Goal: Find specific page/section: Find specific page/section

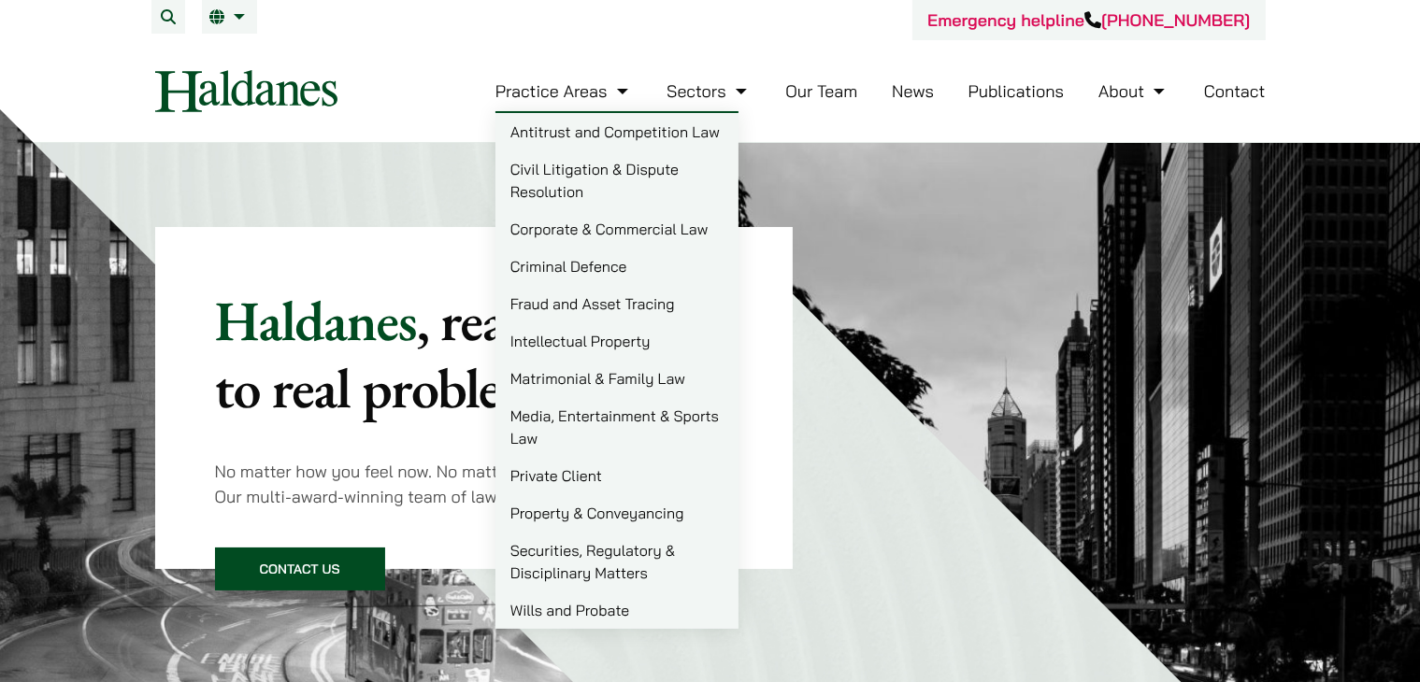
click at [609, 85] on link "Practice Areas" at bounding box center [563, 90] width 137 height 21
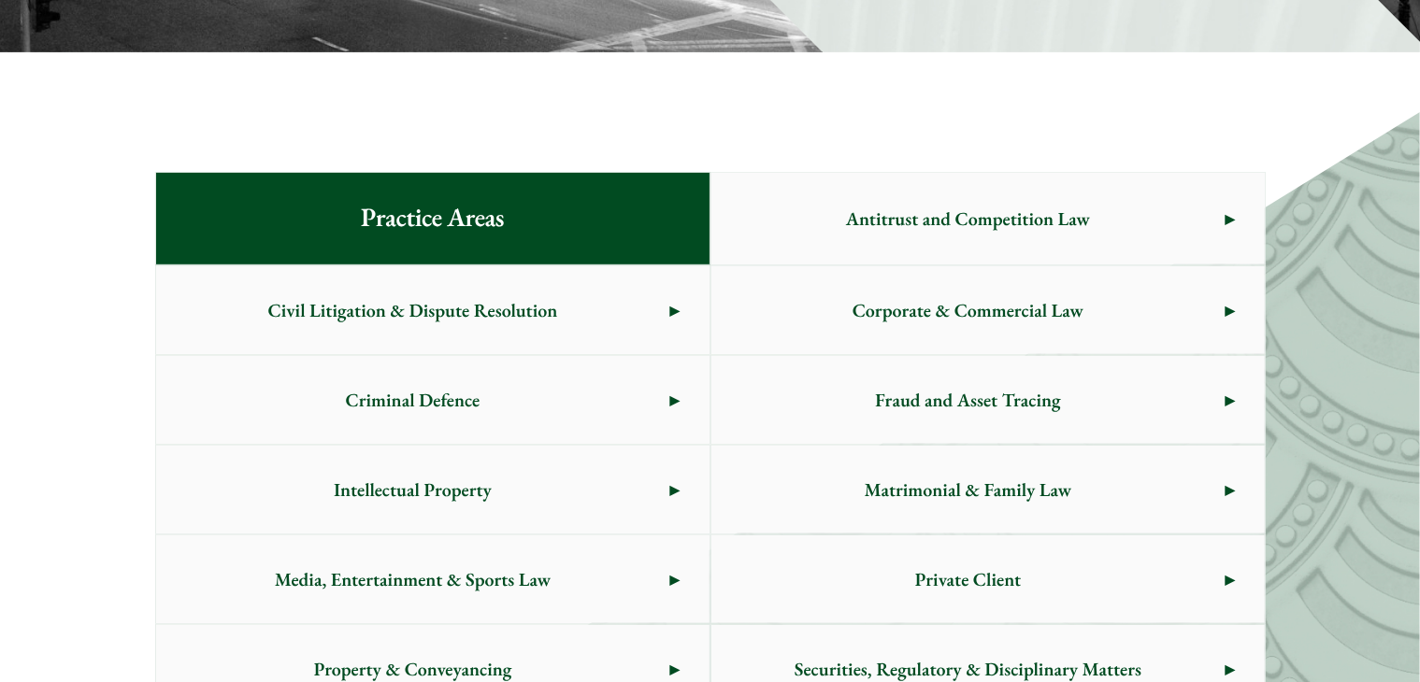
scroll to position [1051, 0]
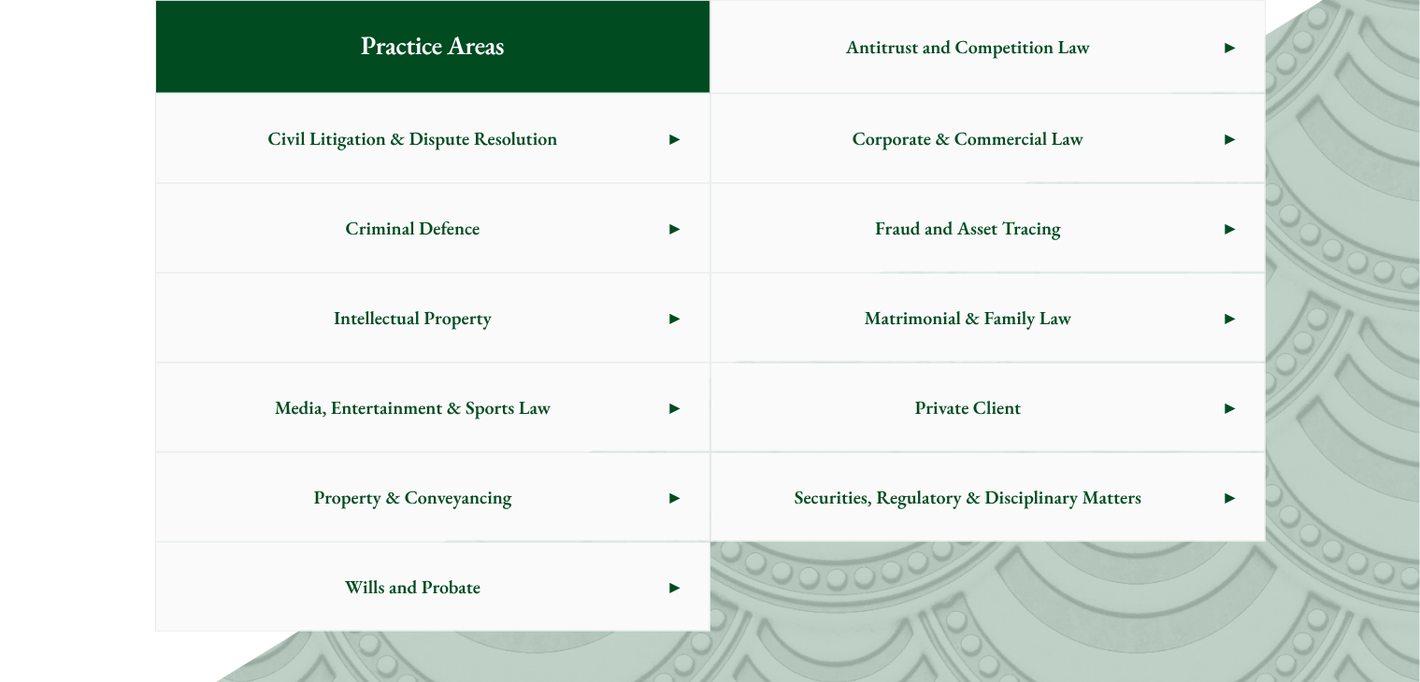
click at [961, 386] on span "Private Client" at bounding box center [968, 408] width 514 height 88
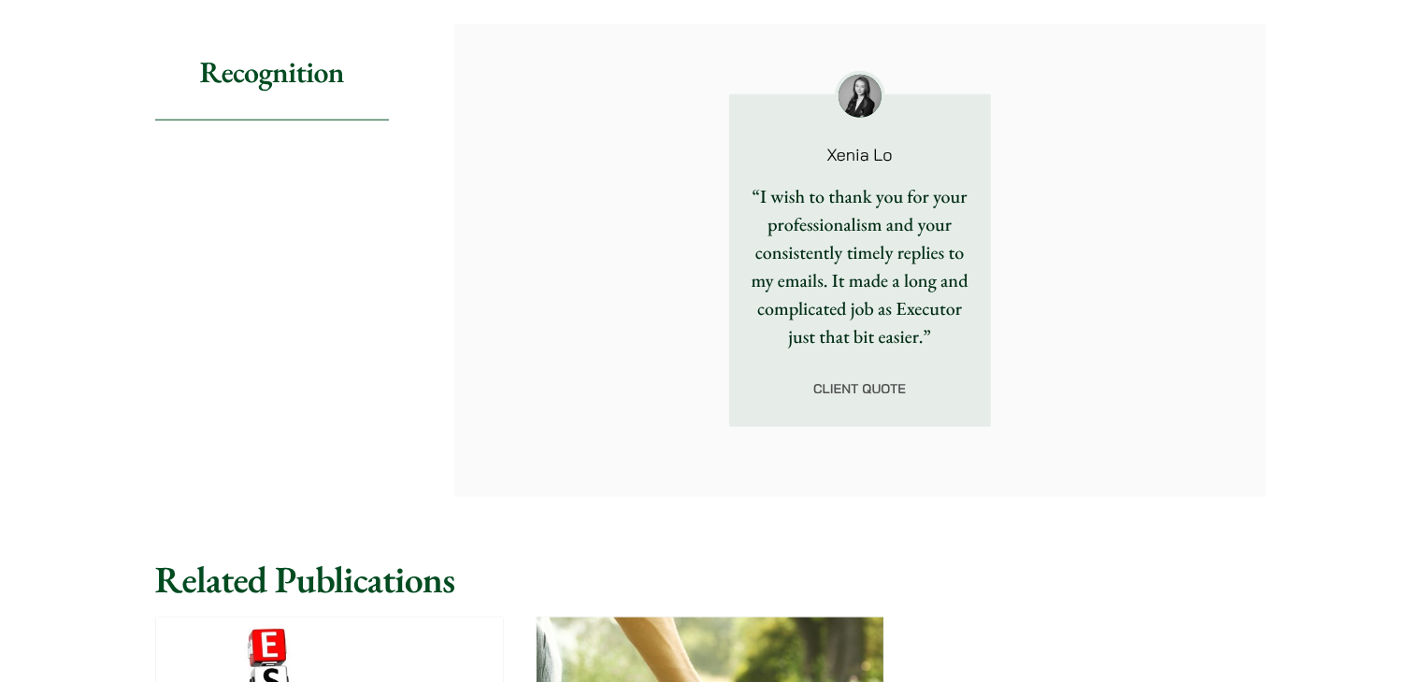
scroll to position [1963, 0]
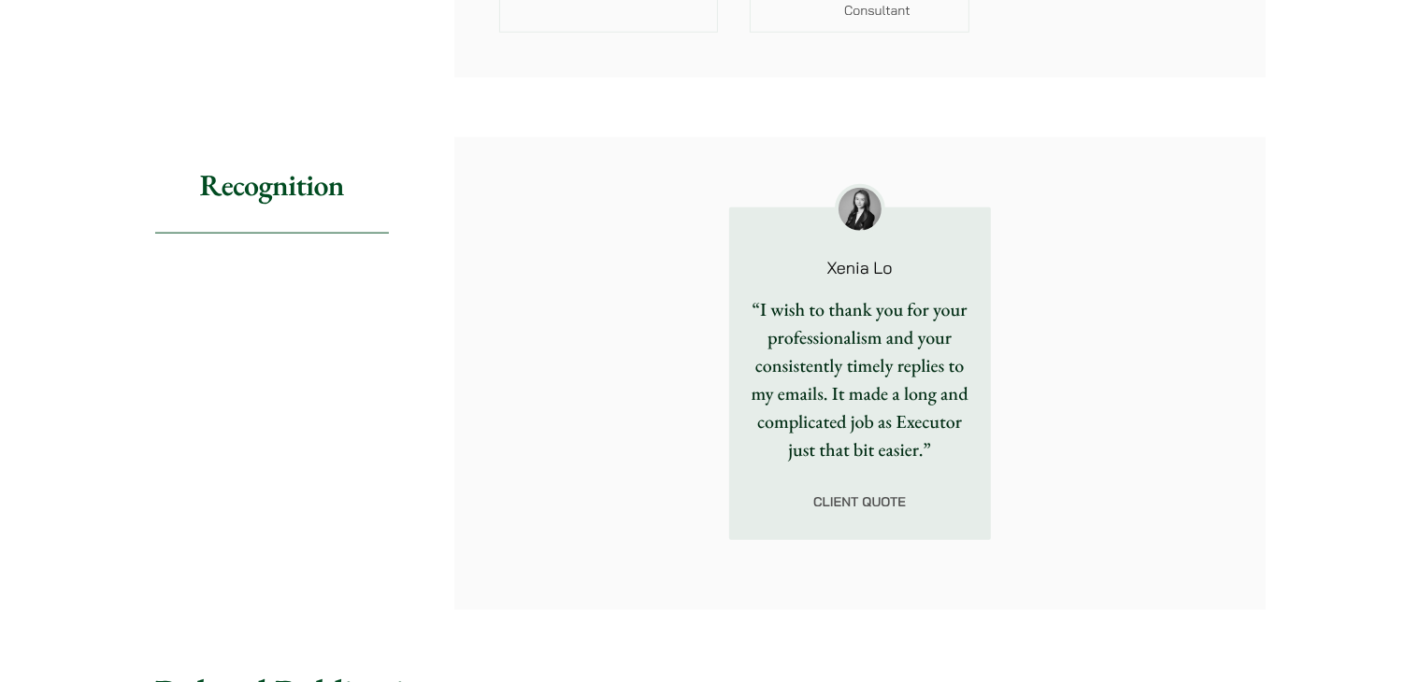
click at [836, 260] on p "Xenia Lo" at bounding box center [860, 268] width 202 height 17
click at [860, 188] on img at bounding box center [859, 209] width 43 height 43
click at [871, 465] on div "Client quote" at bounding box center [860, 502] width 262 height 77
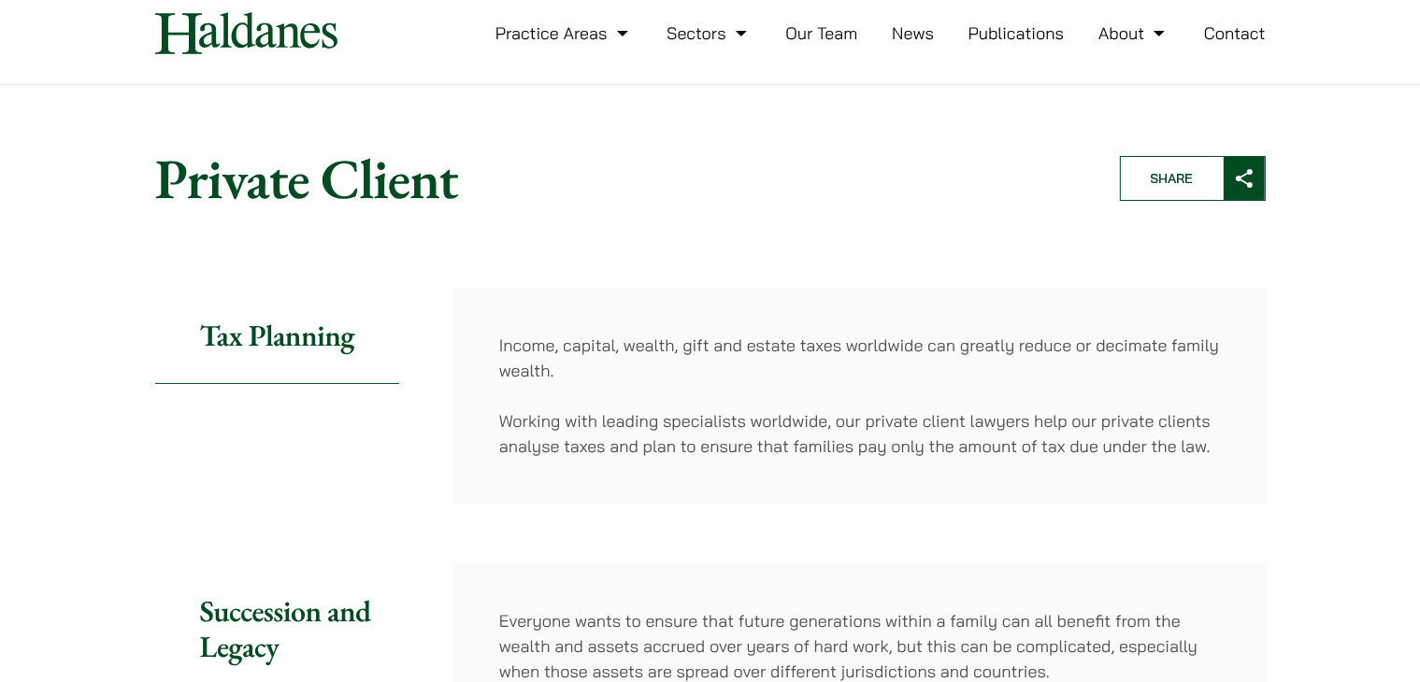
scroll to position [0, 0]
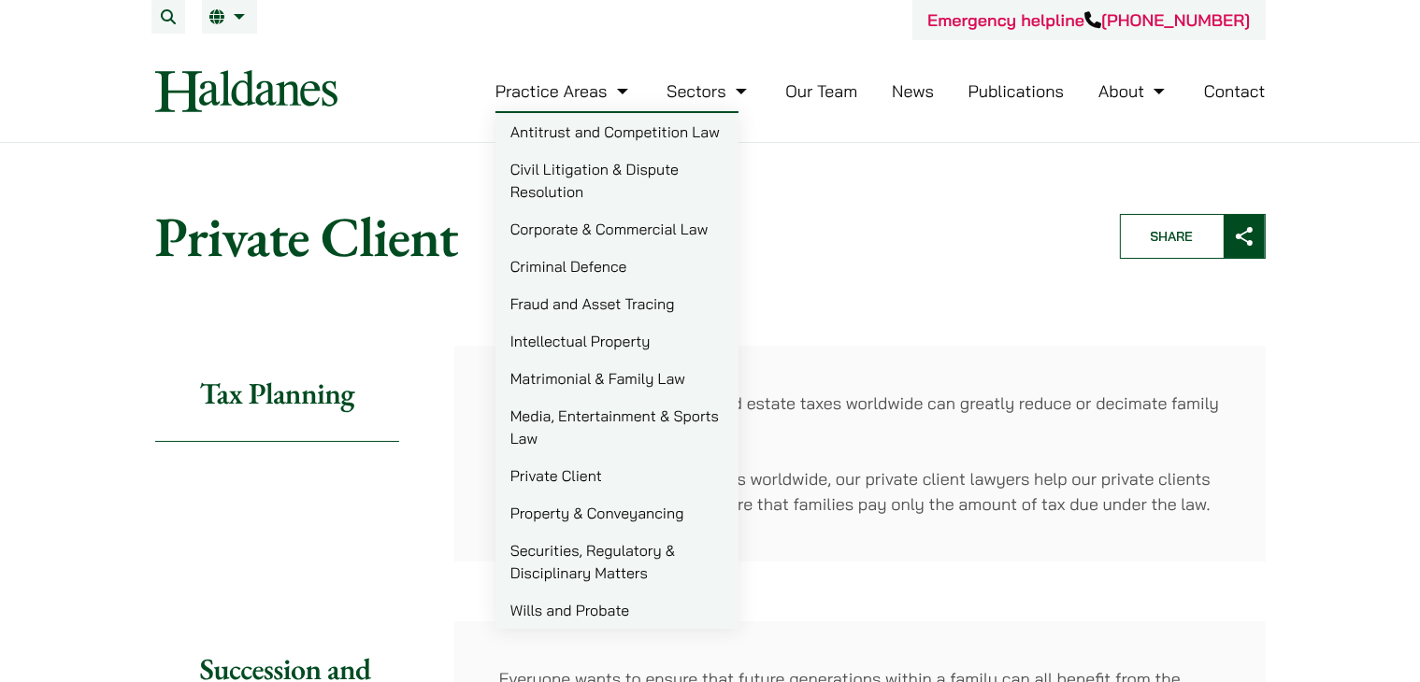
click at [640, 416] on link "Media, Entertainment & Sports Law" at bounding box center [616, 427] width 243 height 60
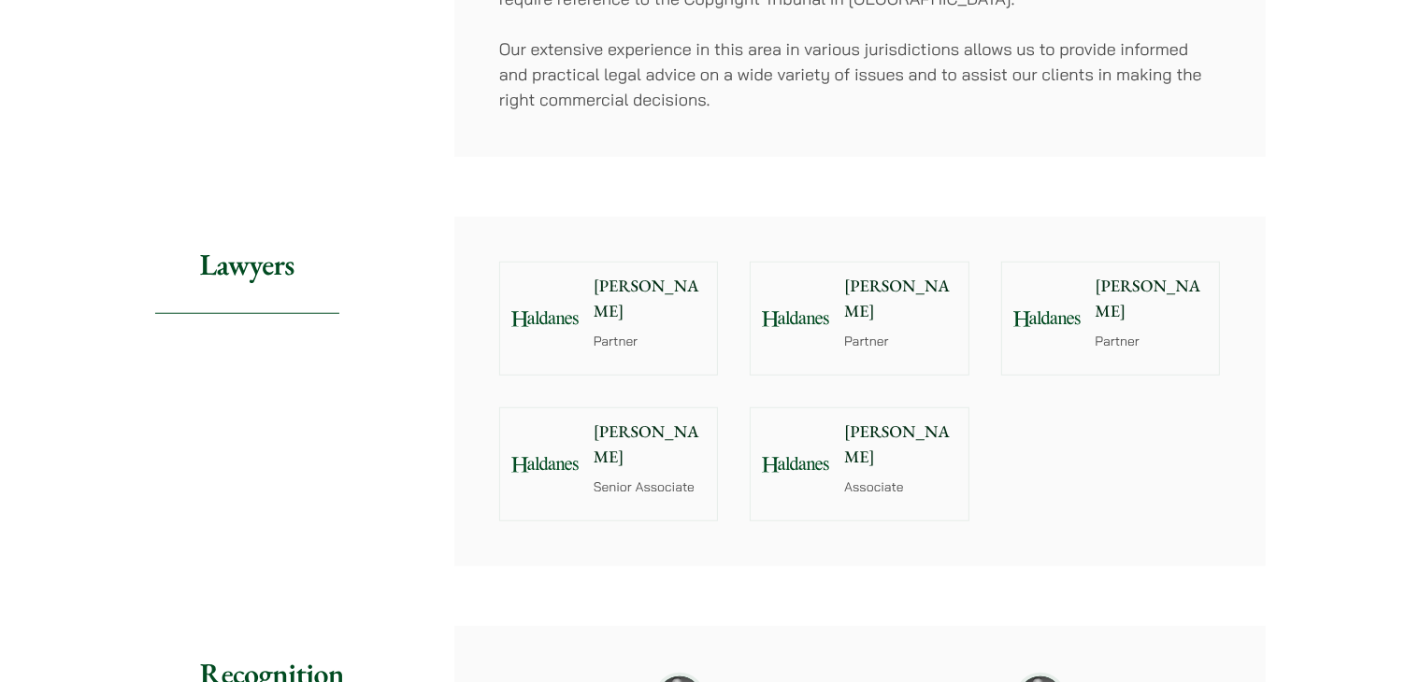
scroll to position [1495, 0]
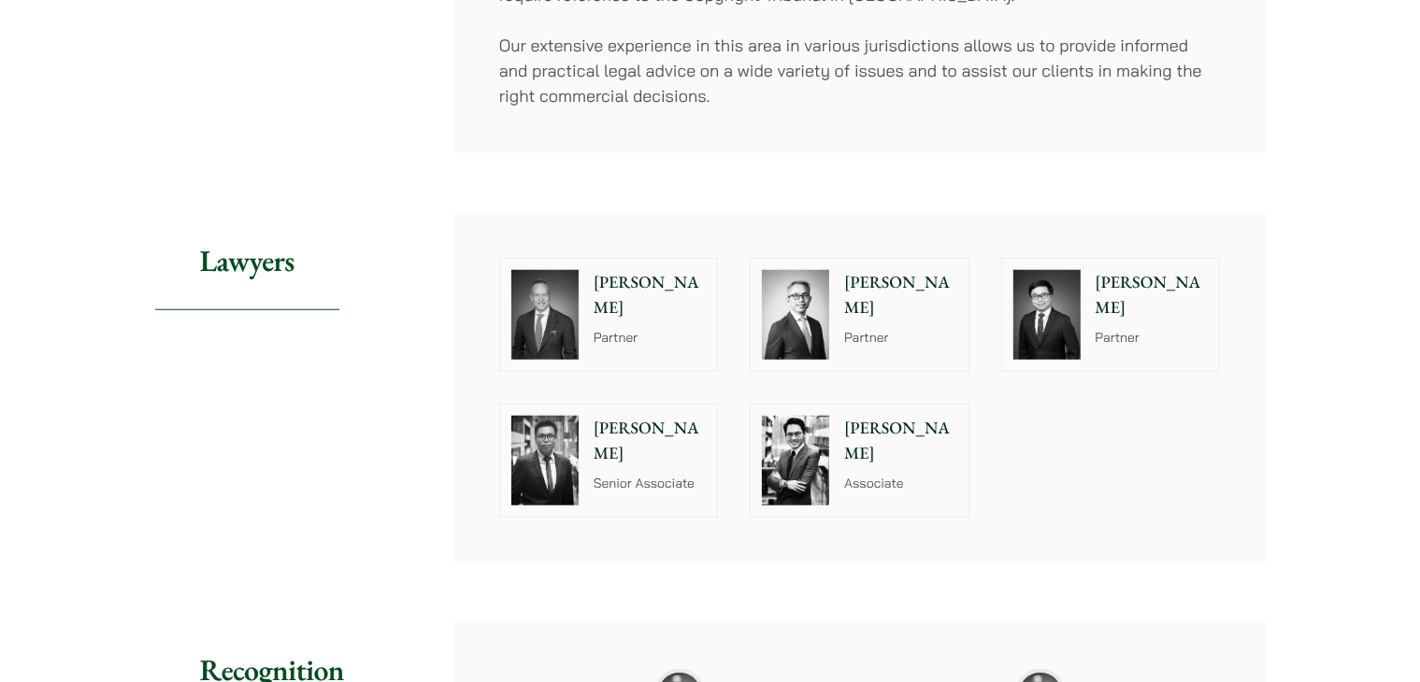
click at [1117, 270] on p "[PERSON_NAME]" at bounding box center [1151, 295] width 113 height 50
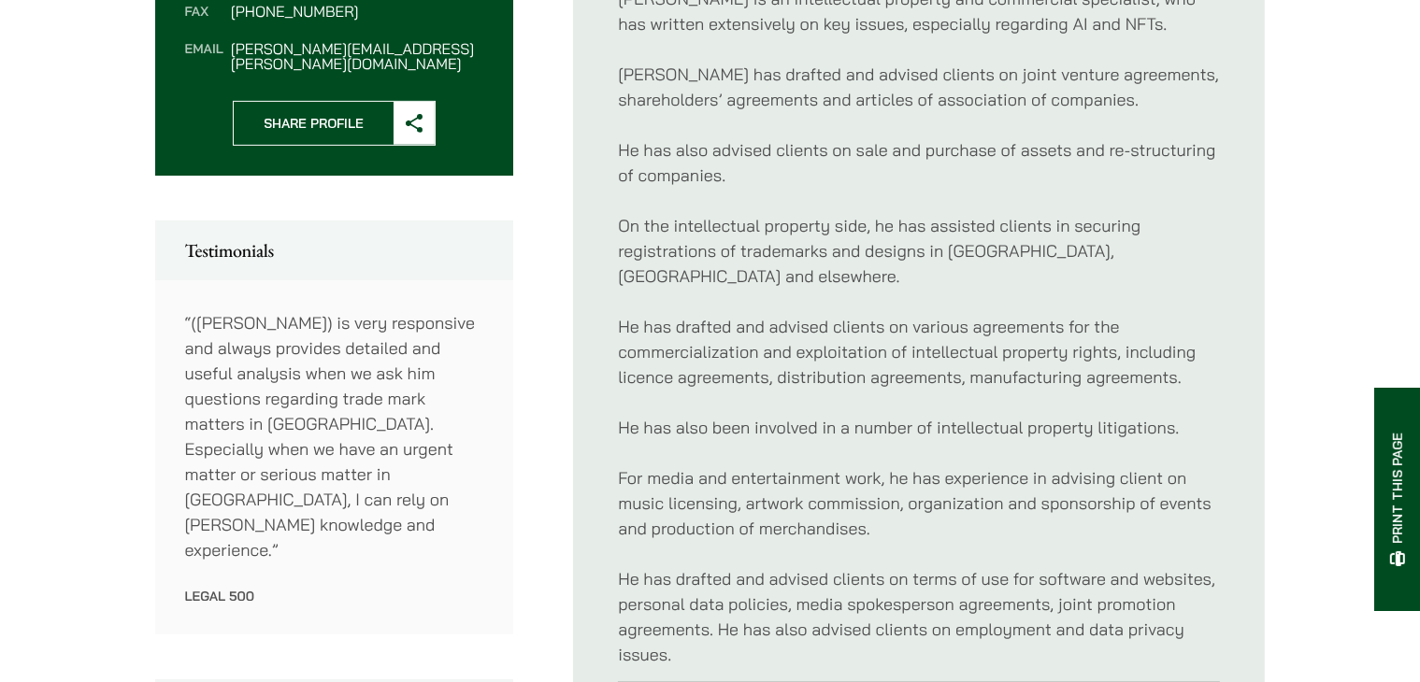
scroll to position [467, 0]
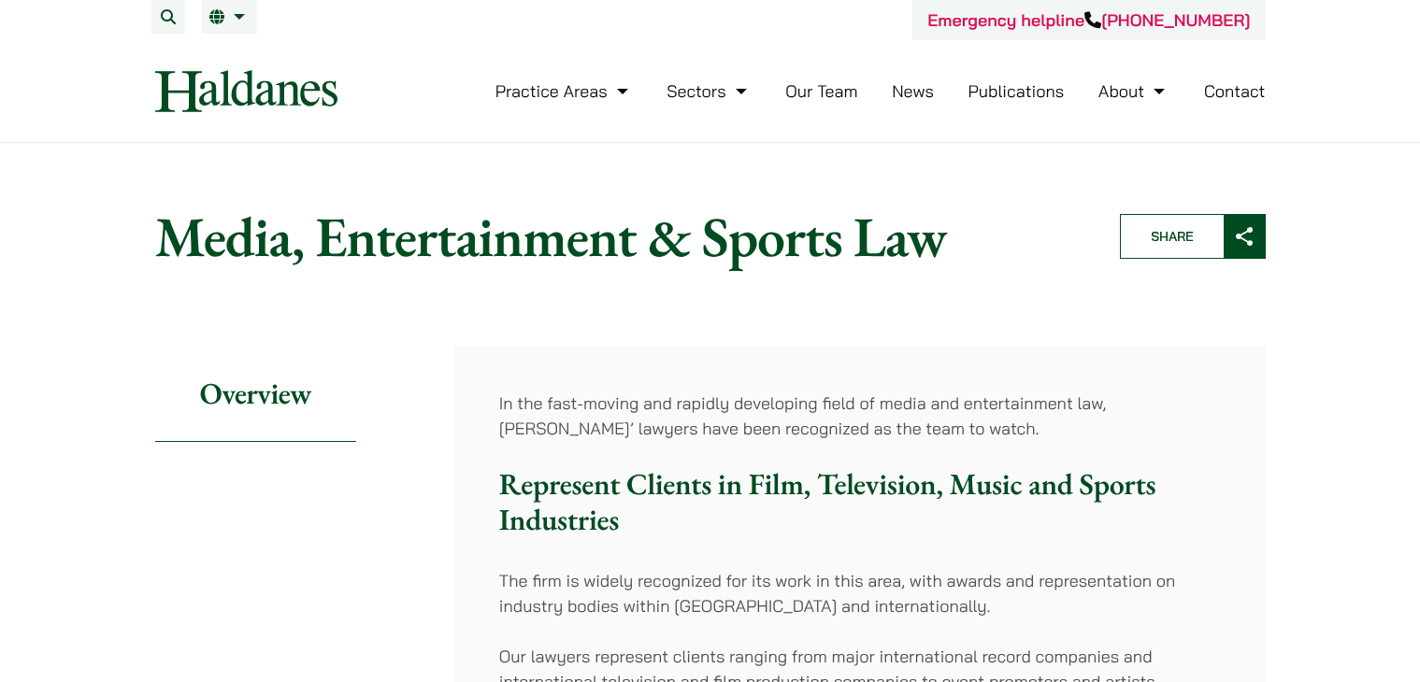
scroll to position [1495, 0]
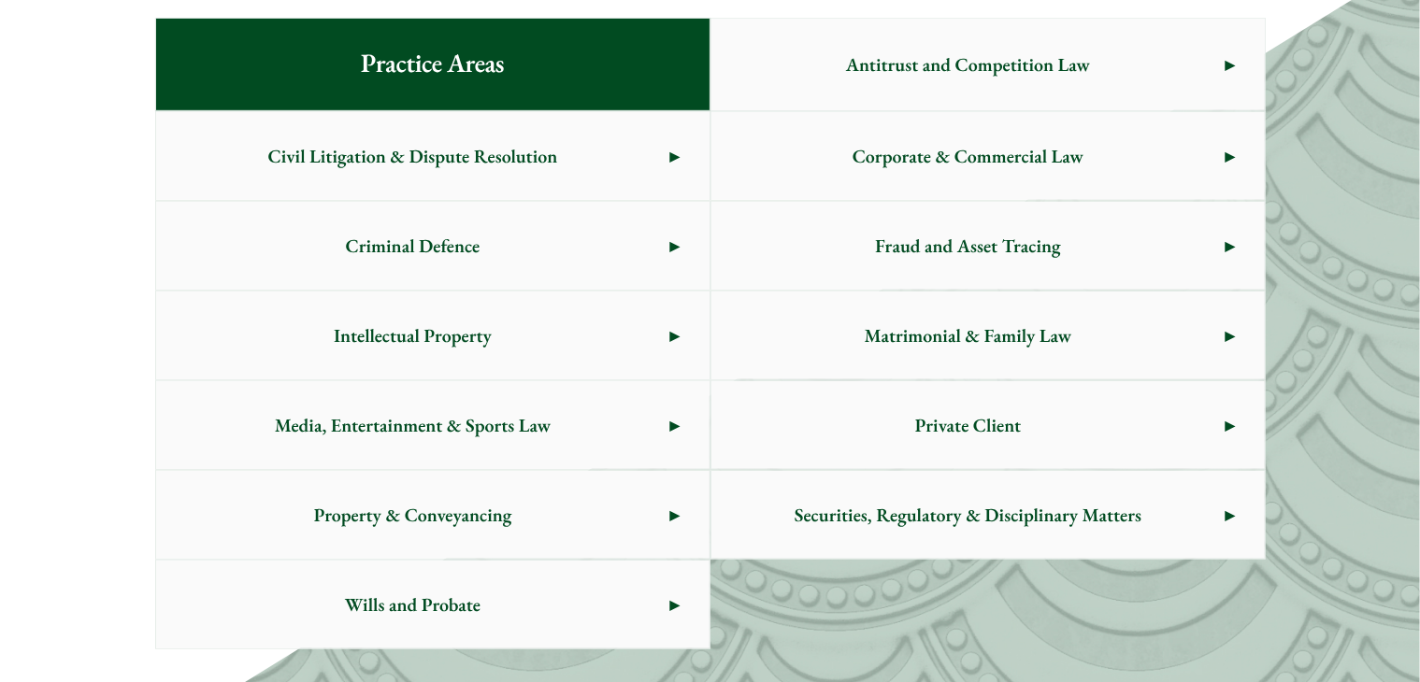
scroll to position [1051, 0]
